Goal: Task Accomplishment & Management: Complete application form

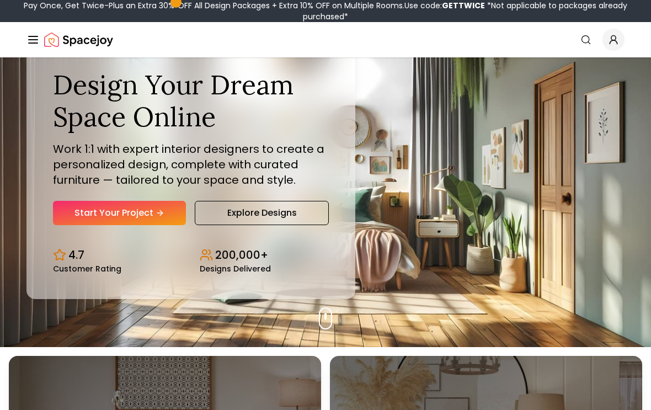
click at [99, 219] on link "Start Your Project" at bounding box center [119, 213] width 133 height 24
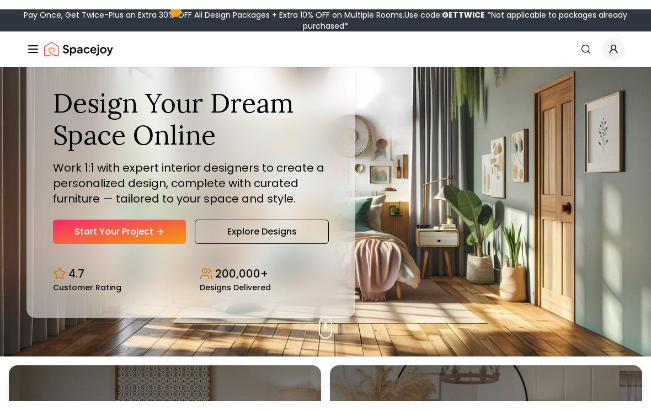
scroll to position [63, 0]
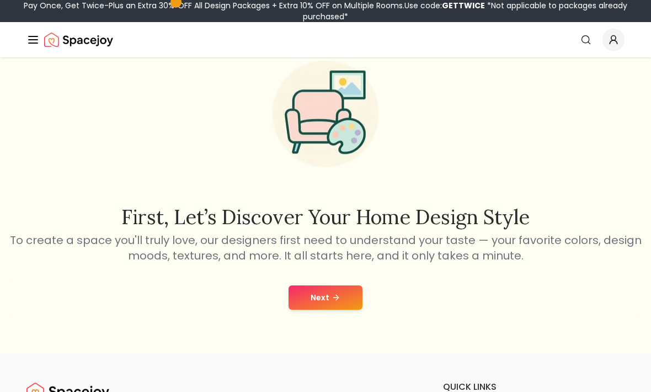
scroll to position [47, 0]
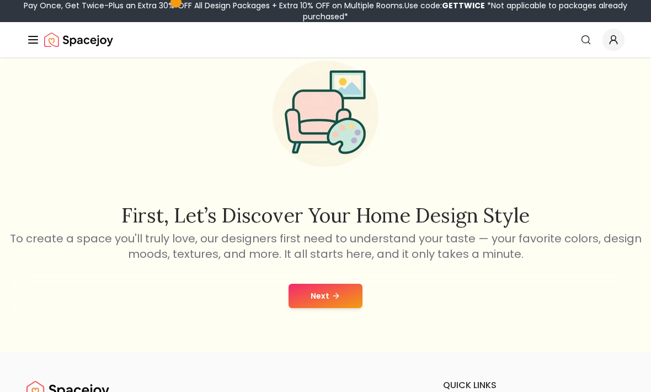
click at [308, 303] on button "Next" at bounding box center [326, 296] width 74 height 24
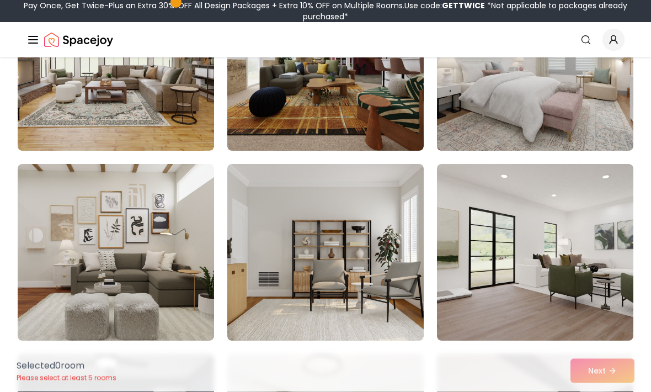
scroll to position [176, 0]
click at [74, 200] on img at bounding box center [116, 252] width 196 height 177
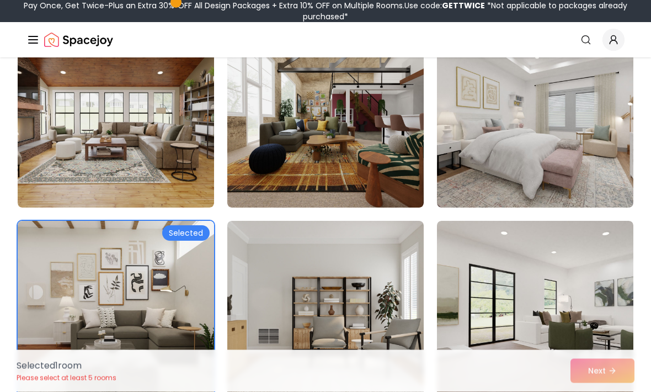
scroll to position [119, 0]
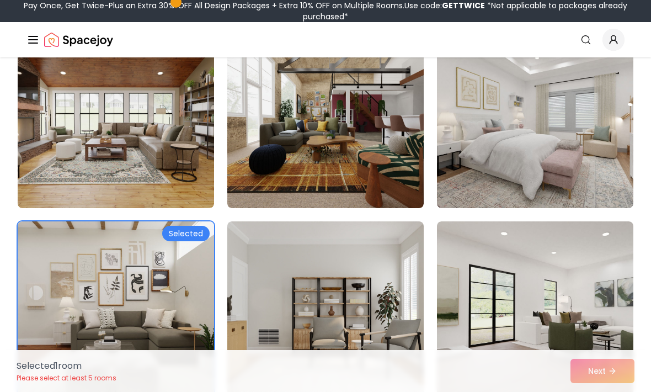
click at [51, 164] on img at bounding box center [116, 119] width 196 height 177
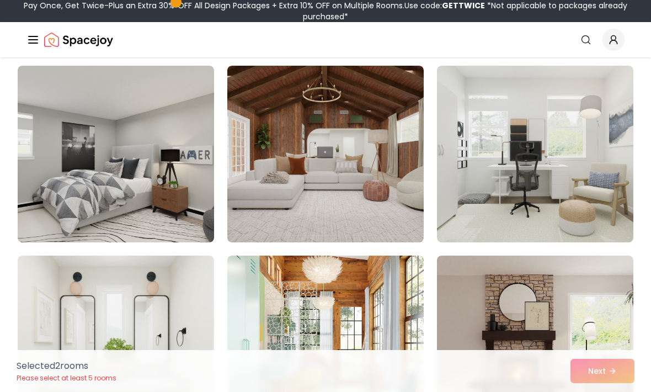
click at [543, 201] on img at bounding box center [535, 154] width 196 height 177
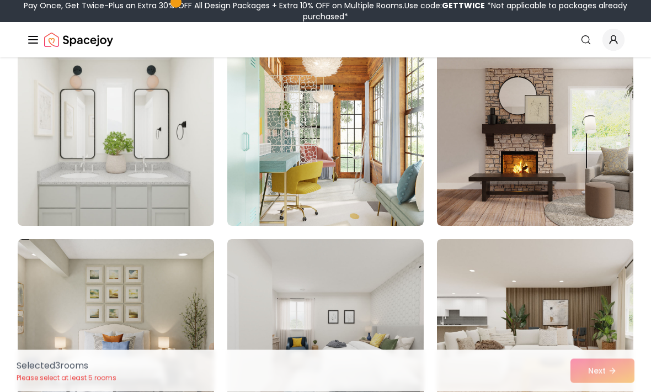
scroll to position [1050, 0]
click at [95, 173] on img at bounding box center [116, 137] width 196 height 177
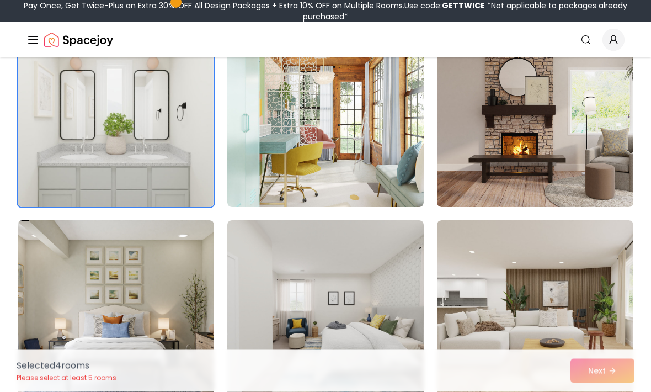
scroll to position [1073, 0]
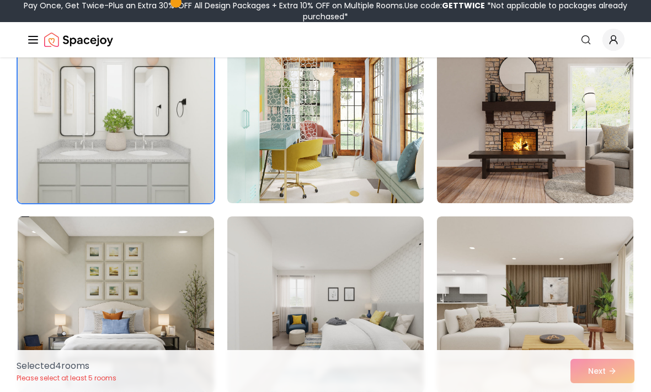
click at [569, 173] on img at bounding box center [535, 114] width 196 height 177
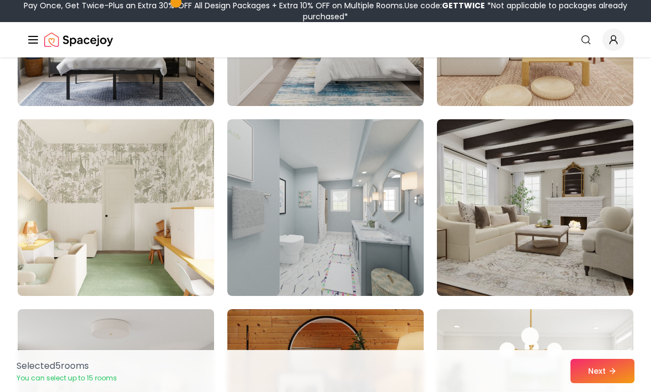
scroll to position [1367, 0]
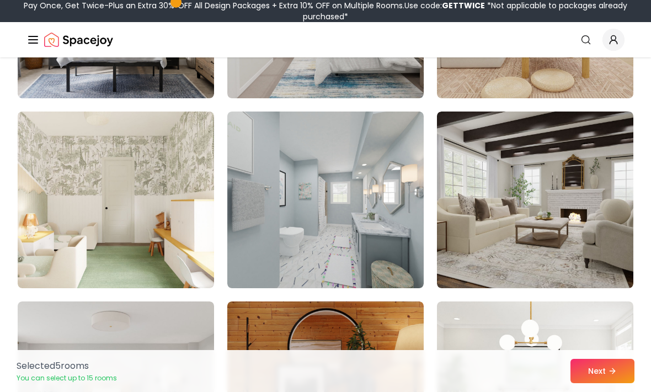
click at [579, 188] on img at bounding box center [535, 199] width 196 height 177
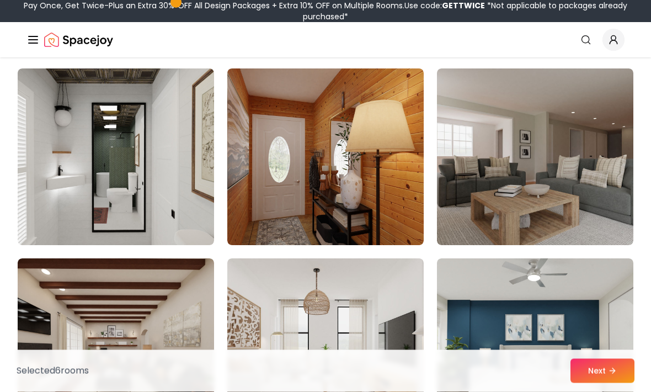
scroll to position [1790, 0]
click at [538, 173] on img at bounding box center [535, 156] width 196 height 177
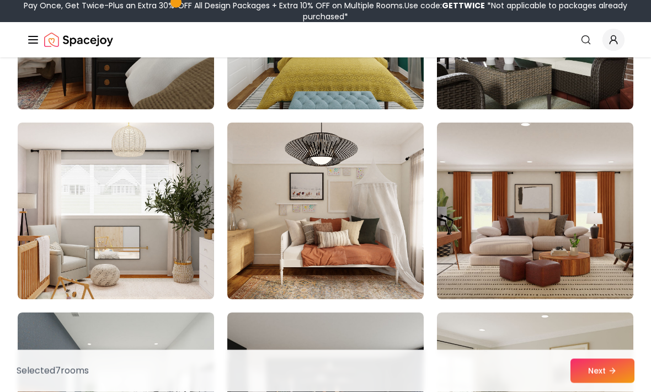
scroll to position [2685, 0]
click at [363, 202] on img at bounding box center [325, 210] width 196 height 177
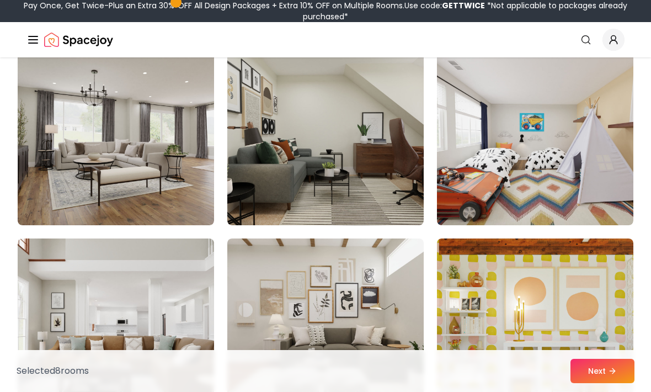
click at [127, 130] on img at bounding box center [116, 137] width 196 height 177
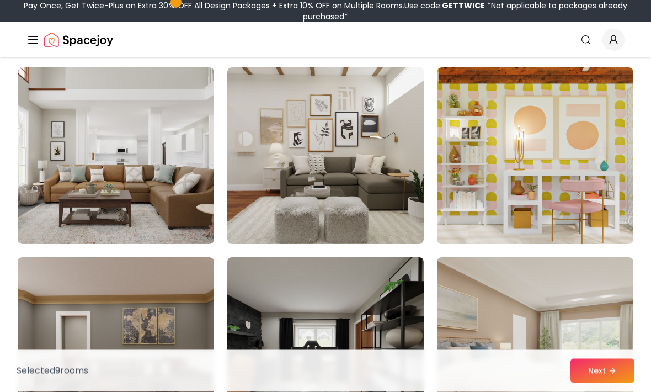
scroll to position [3880, 0]
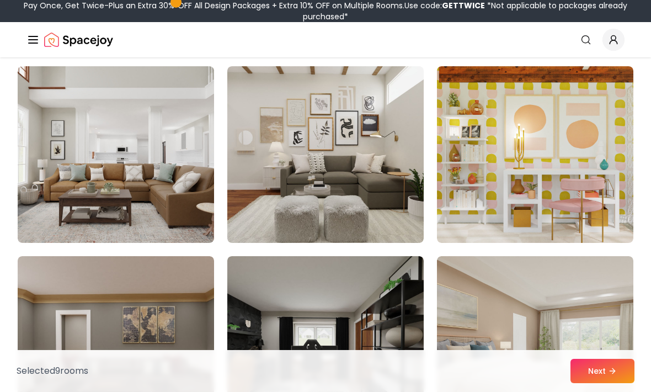
click at [104, 157] on img at bounding box center [116, 154] width 196 height 177
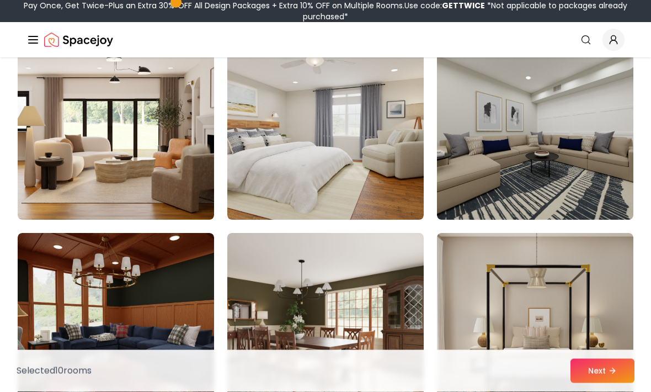
scroll to position [5991, 0]
click at [117, 296] on img at bounding box center [116, 321] width 196 height 177
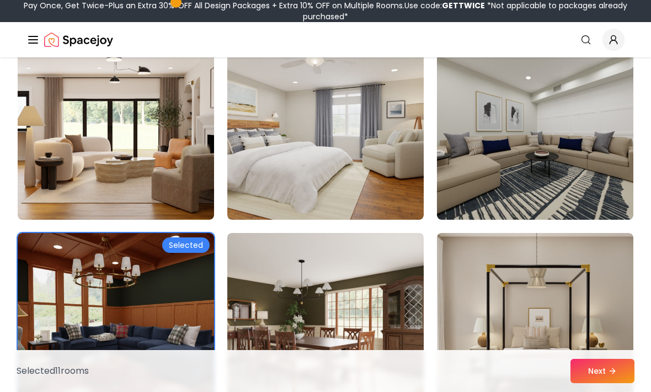
click at [91, 252] on img at bounding box center [116, 321] width 196 height 177
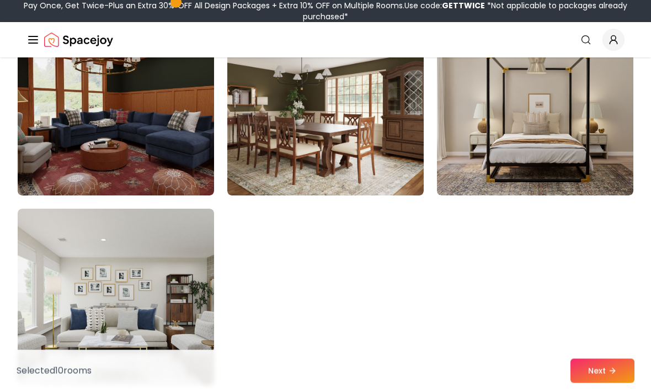
scroll to position [6208, 0]
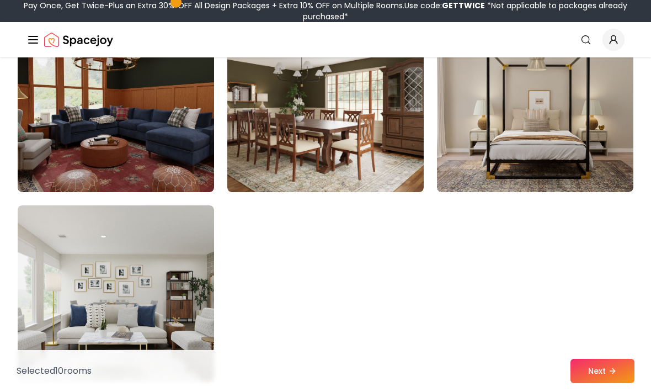
click at [259, 115] on img at bounding box center [325, 103] width 196 height 177
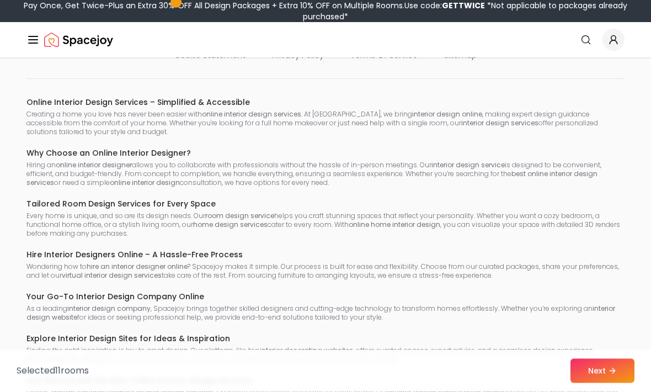
scroll to position [7065, 0]
click at [596, 383] on button "Next" at bounding box center [602, 371] width 64 height 24
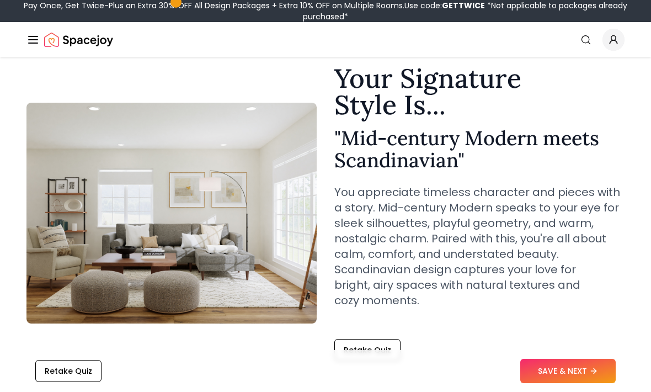
scroll to position [40, 0]
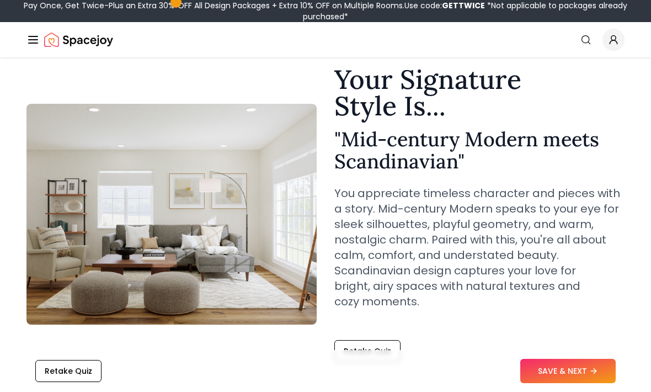
click at [536, 386] on div "Retake Quiz SAVE & NEXT" at bounding box center [325, 371] width 633 height 42
click at [545, 383] on button "SAVE & NEXT" at bounding box center [567, 371] width 95 height 24
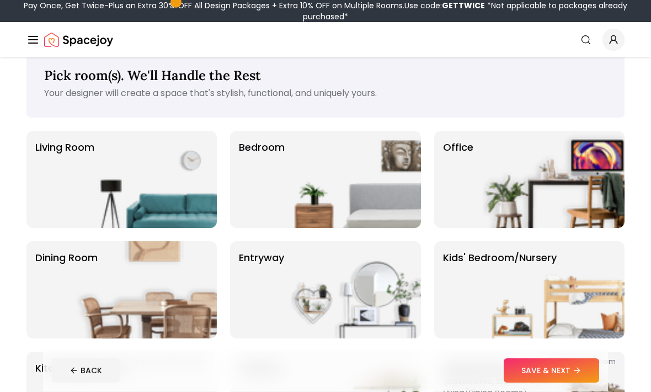
scroll to position [22, 0]
click at [184, 192] on img at bounding box center [146, 179] width 141 height 97
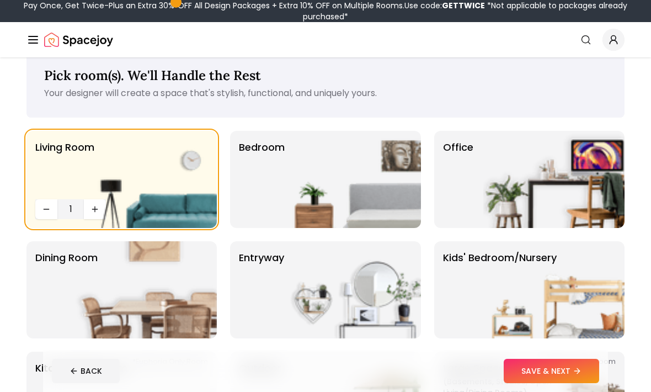
click at [268, 191] on p "Bedroom" at bounding box center [262, 179] width 46 height 79
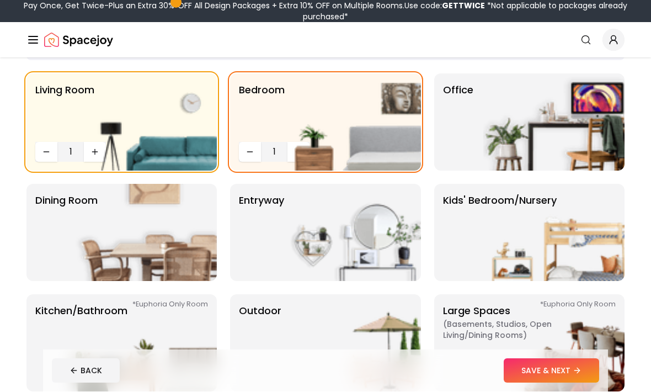
scroll to position [79, 0]
click at [387, 137] on img at bounding box center [350, 121] width 141 height 97
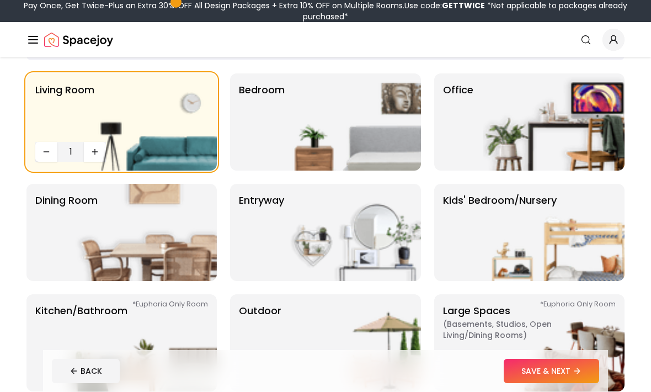
click at [539, 103] on img at bounding box center [553, 121] width 141 height 97
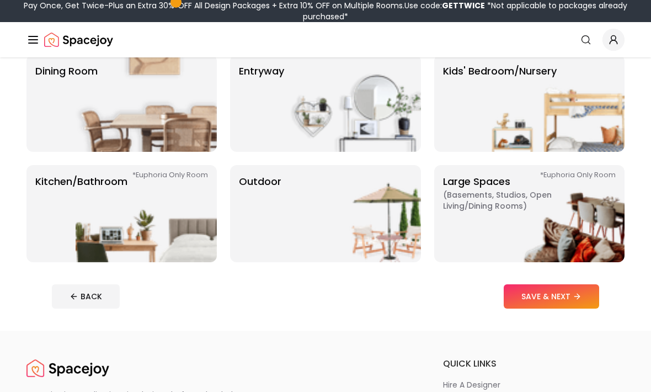
scroll to position [209, 0]
click at [186, 236] on img at bounding box center [146, 212] width 141 height 97
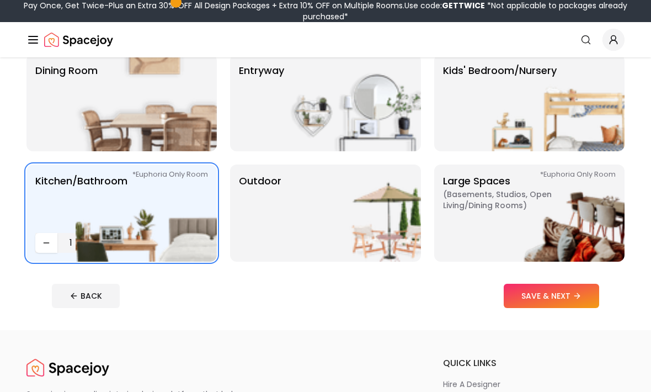
click at [520, 210] on img at bounding box center [553, 212] width 141 height 97
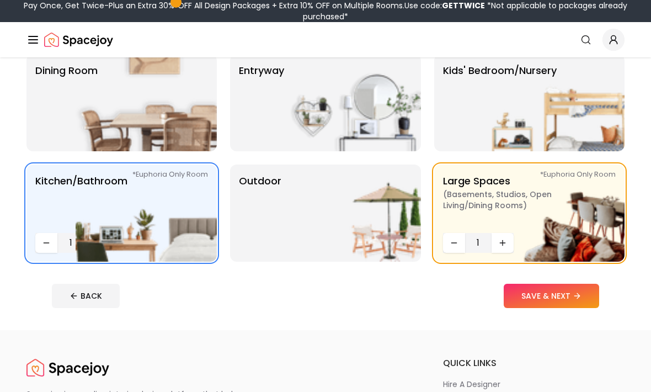
click at [386, 244] on img at bounding box center [350, 212] width 141 height 97
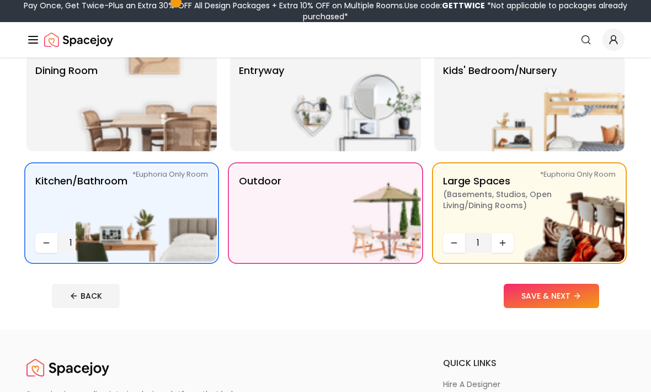
click at [562, 306] on button "SAVE & NEXT" at bounding box center [551, 296] width 95 height 24
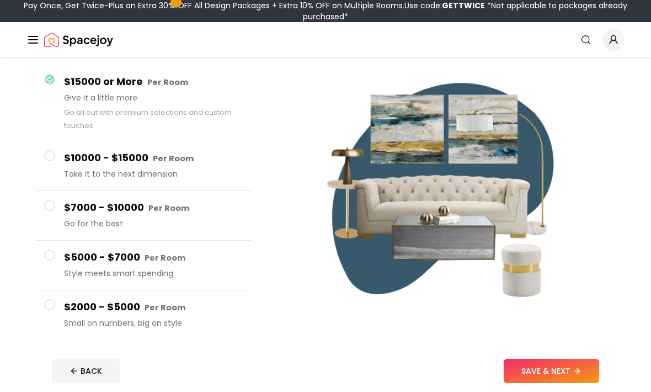
scroll to position [97, 0]
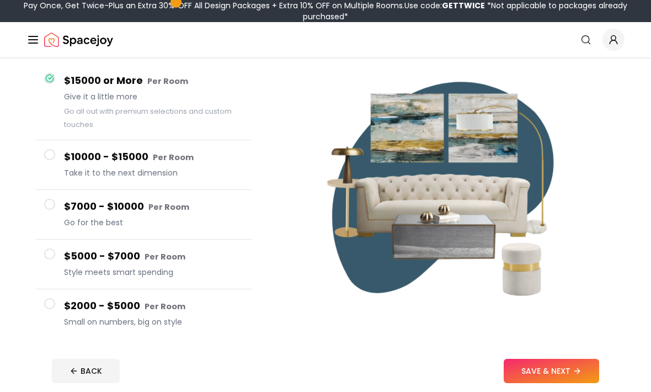
click at [42, 204] on button "$7000 - $10000 Per Room Go for the best" at bounding box center [143, 215] width 216 height 50
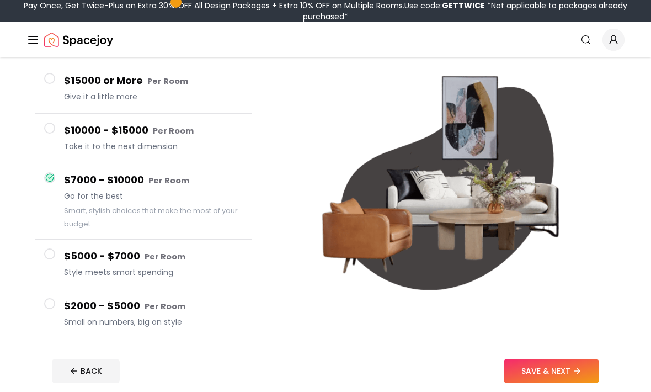
click at [57, 143] on button "$10000 - $15000 Per Room Take it to the next dimension" at bounding box center [143, 139] width 216 height 50
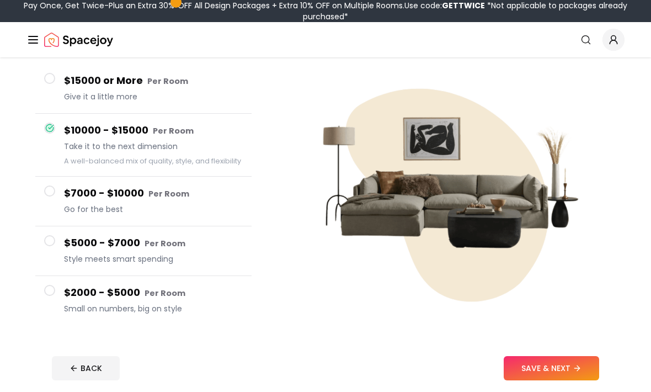
click at [55, 81] on button "$15000 or More Per Room Give it a little more" at bounding box center [143, 89] width 216 height 50
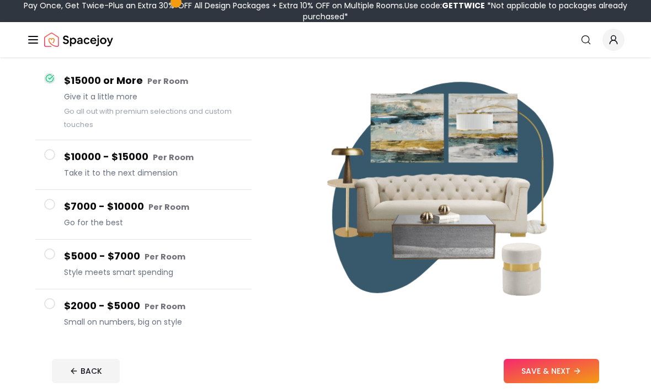
click at [51, 156] on span at bounding box center [49, 154] width 11 height 11
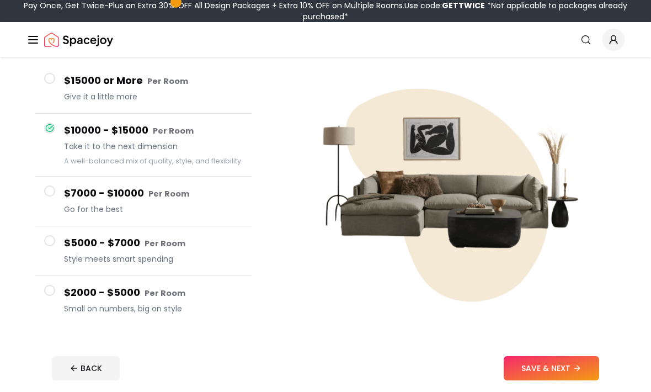
click at [48, 205] on button "$7000 - $10000 Per Room Go for the best" at bounding box center [143, 202] width 216 height 50
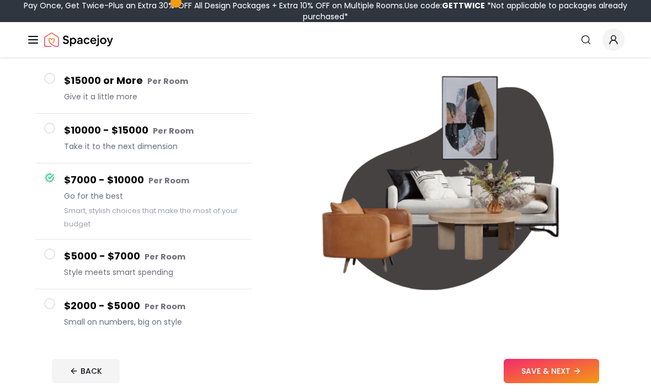
click at [38, 271] on button "$5000 - $7000 Per Room Style meets smart spending" at bounding box center [143, 264] width 216 height 50
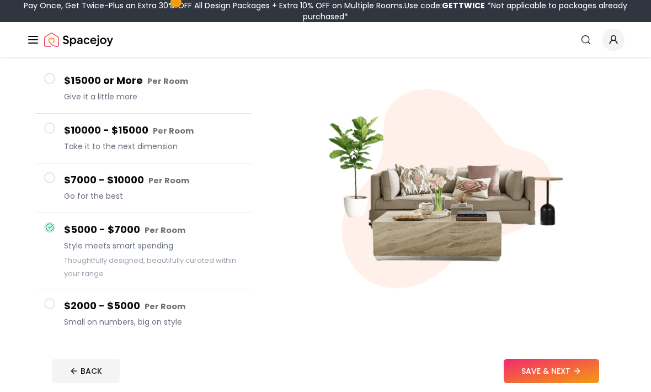
click at [46, 313] on button "$2000 - $5000 Per Room Small on numbers, big on style" at bounding box center [143, 313] width 216 height 49
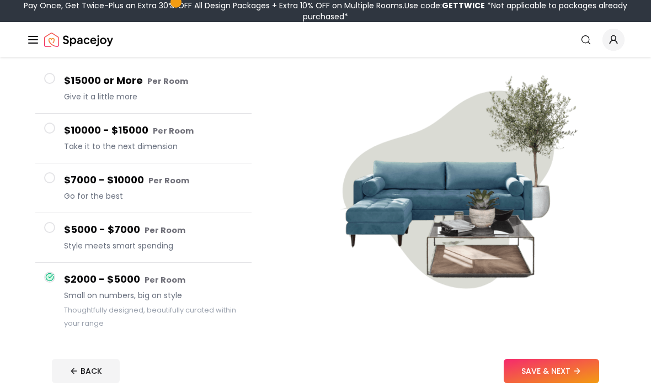
click at [59, 225] on button "$5000 - $7000 Per Room Style meets smart spending" at bounding box center [143, 238] width 216 height 50
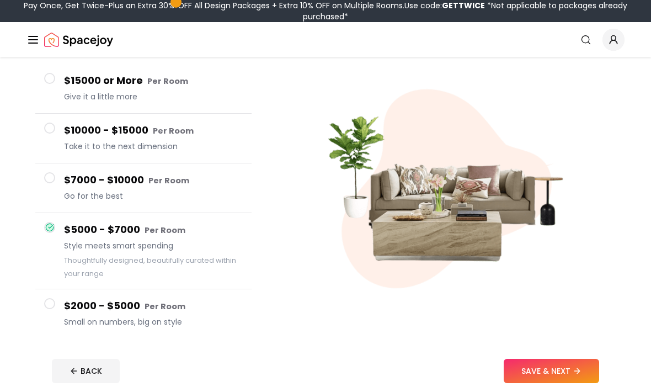
click at [51, 182] on span at bounding box center [49, 177] width 11 height 11
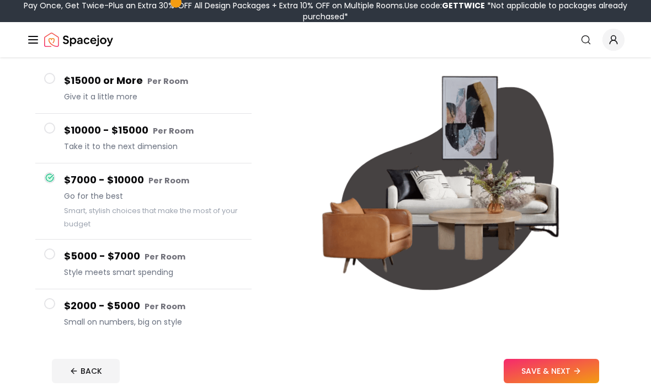
click at [562, 378] on button "SAVE & NEXT" at bounding box center [551, 371] width 95 height 24
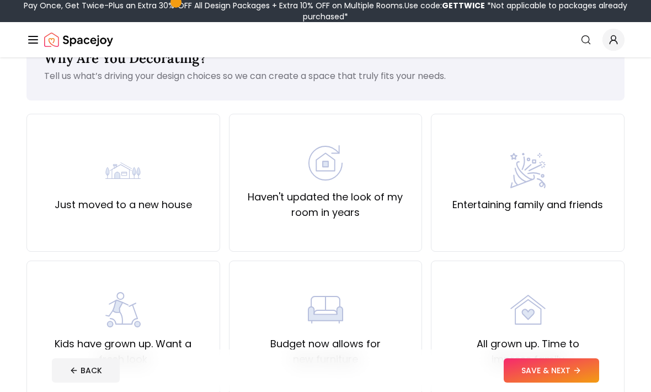
scroll to position [44, 0]
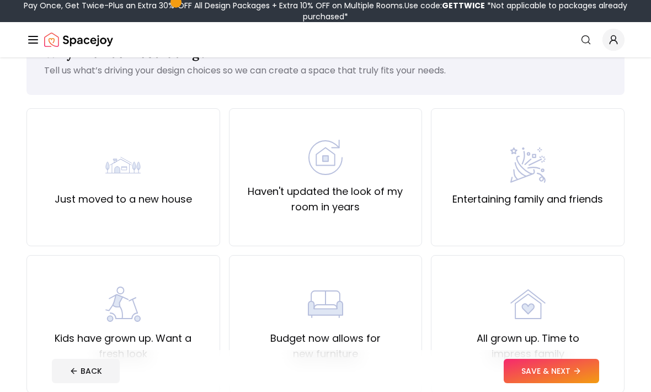
click at [357, 220] on div "Haven't updated the look of my room in years" at bounding box center [326, 177] width 194 height 138
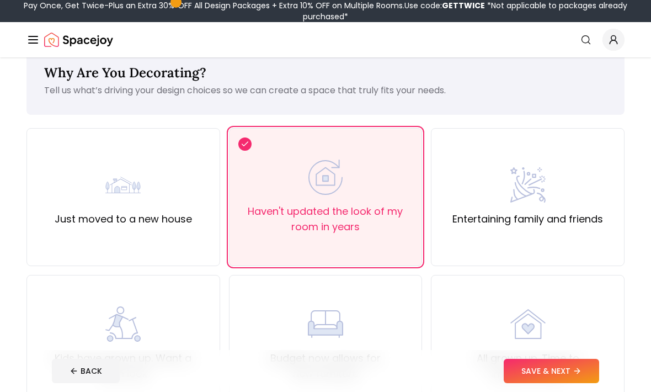
click at [484, 182] on div "Entertaining family and friends" at bounding box center [527, 197] width 151 height 60
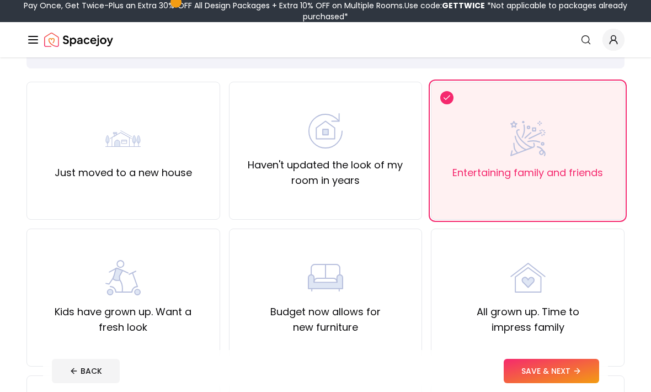
click at [381, 183] on label "Haven't updated the look of my room in years" at bounding box center [325, 172] width 175 height 31
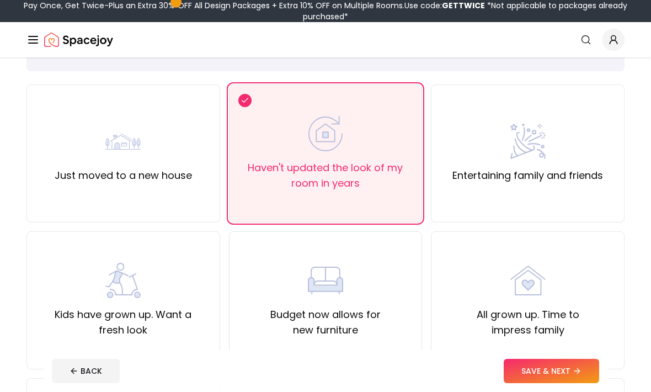
scroll to position [67, 0]
click at [522, 177] on label "Entertaining family and friends" at bounding box center [527, 175] width 151 height 15
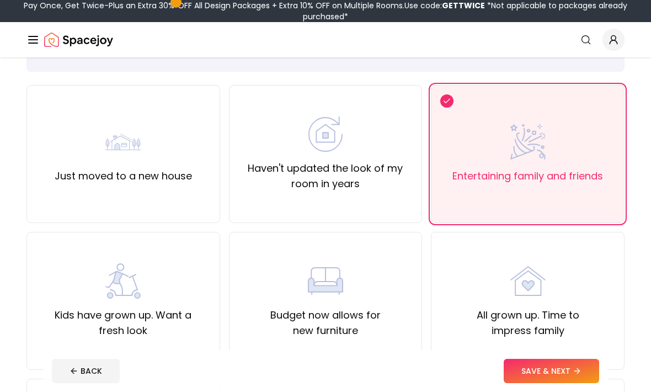
click at [541, 383] on button "SAVE & NEXT" at bounding box center [551, 371] width 95 height 24
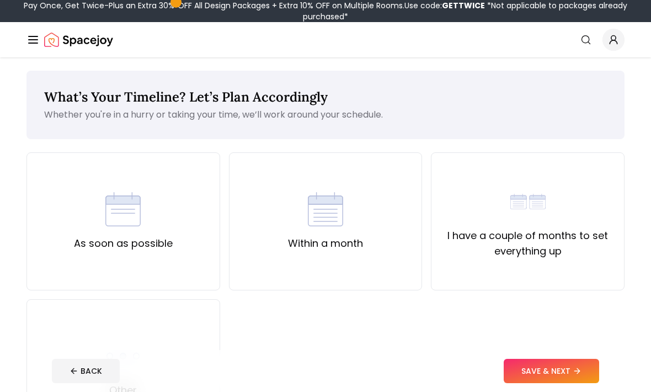
click at [70, 383] on button "BACK" at bounding box center [86, 371] width 68 height 24
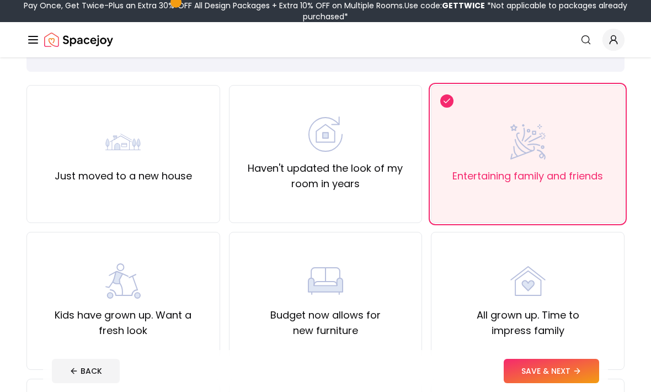
click at [154, 324] on label "Kids have grown up. Want a fresh look" at bounding box center [123, 322] width 175 height 31
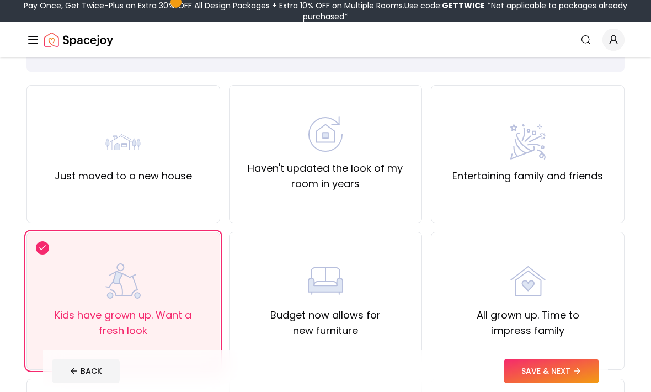
click at [552, 383] on button "SAVE & NEXT" at bounding box center [551, 371] width 95 height 24
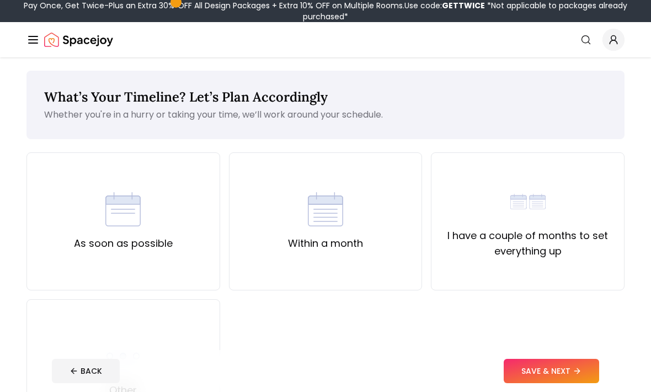
click at [88, 383] on button "BACK" at bounding box center [86, 371] width 68 height 24
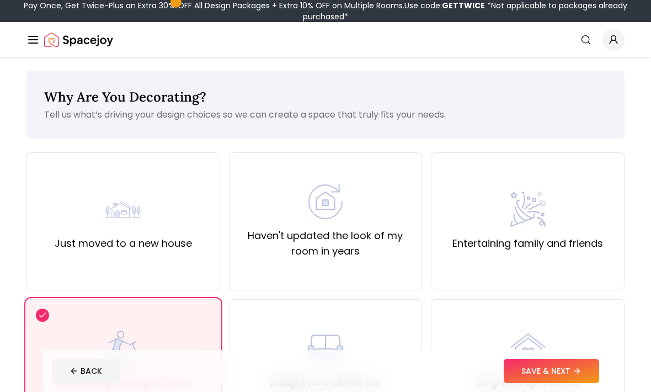
scroll to position [67, 0]
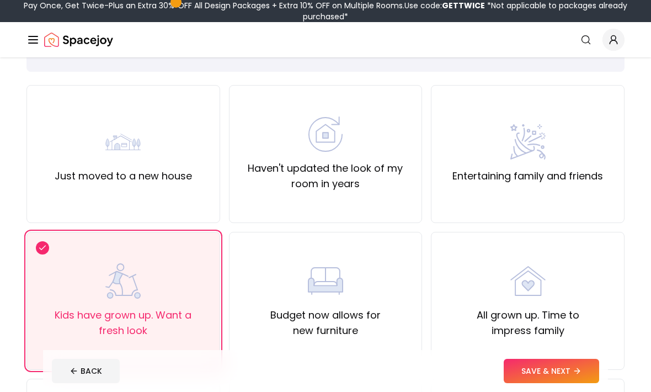
click at [473, 188] on div "Entertaining family and friends" at bounding box center [528, 154] width 194 height 138
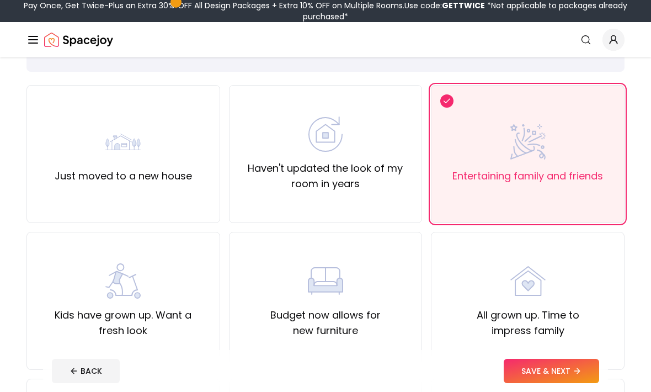
click at [555, 383] on button "SAVE & NEXT" at bounding box center [551, 371] width 95 height 24
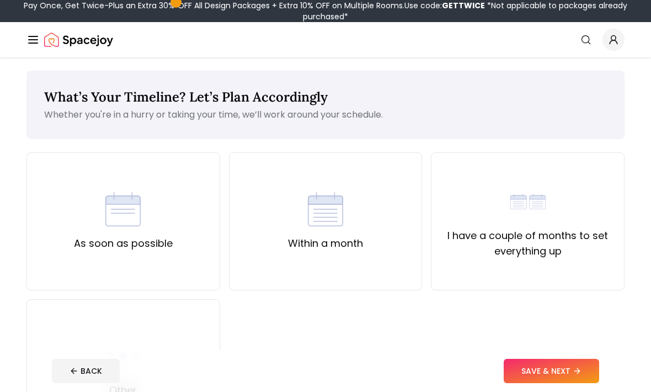
click at [529, 218] on img at bounding box center [527, 201] width 35 height 35
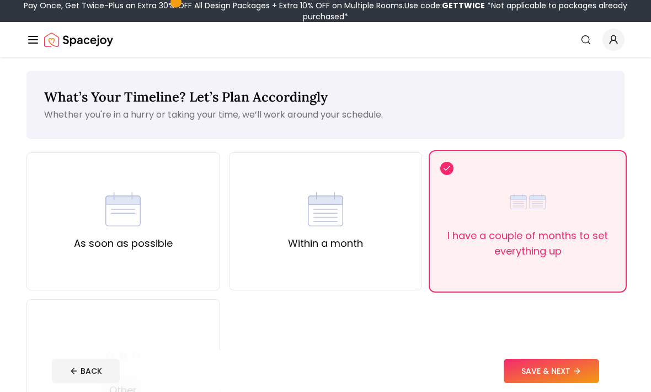
click at [539, 383] on button "SAVE & NEXT" at bounding box center [551, 371] width 95 height 24
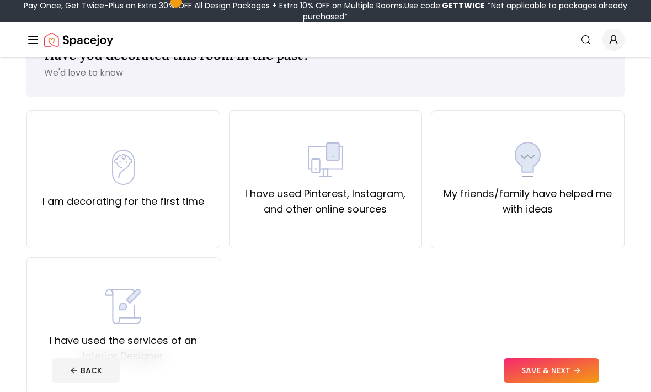
scroll to position [42, 0]
click at [521, 186] on label "My friends/family have helped me with ideas" at bounding box center [527, 200] width 175 height 31
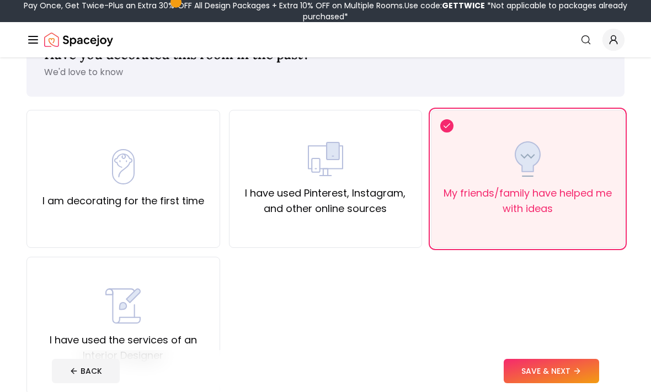
click at [535, 376] on div "I am decorating for the first time I have used Pinterest, Instagram, and other …" at bounding box center [325, 252] width 598 height 285
click at [557, 383] on button "SAVE & NEXT" at bounding box center [551, 371] width 95 height 24
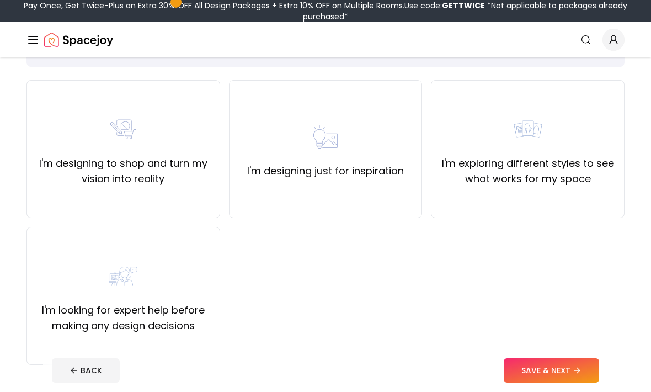
scroll to position [72, 0]
click at [372, 194] on div "I'm designing just for inspiration" at bounding box center [326, 149] width 194 height 138
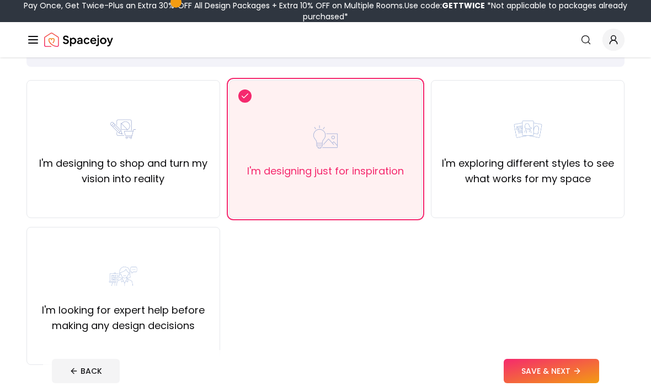
click at [556, 383] on button "SAVE & NEXT" at bounding box center [551, 371] width 95 height 24
